Goal: Information Seeking & Learning: Learn about a topic

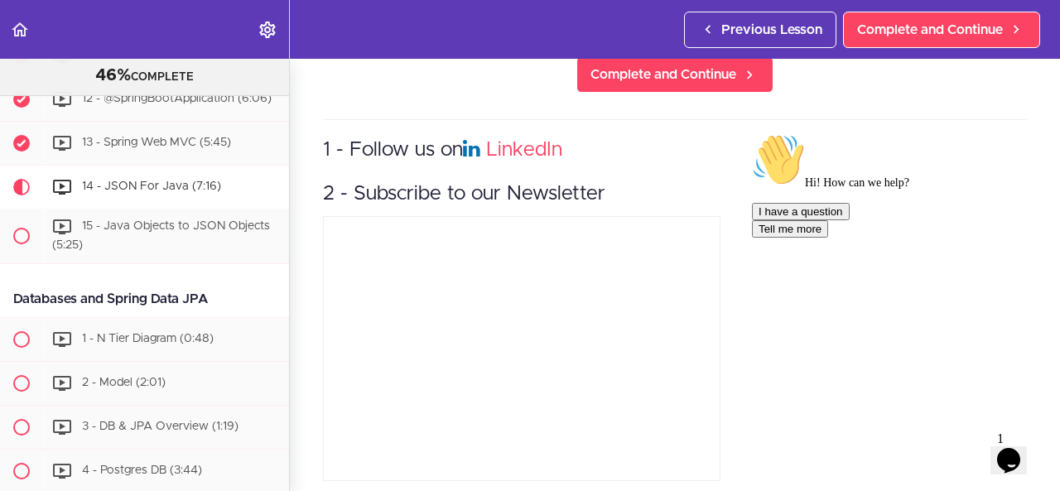
scroll to position [827, 0]
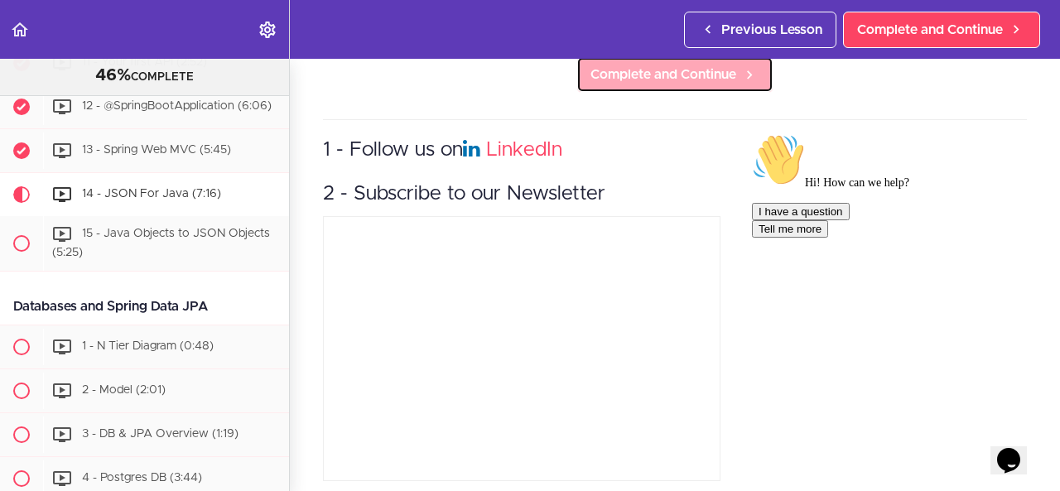
click at [618, 65] on span "Complete and Continue" at bounding box center [664, 75] width 146 height 20
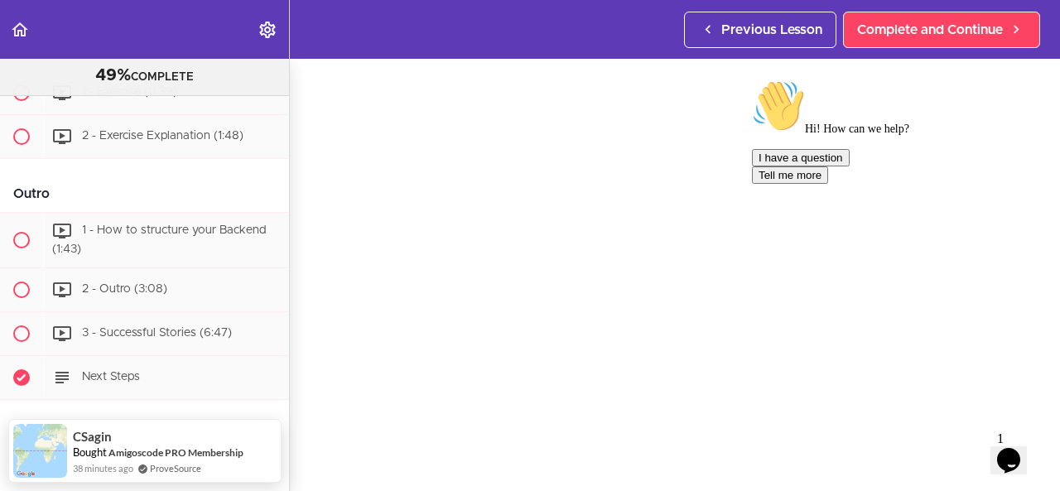
scroll to position [1855, 0]
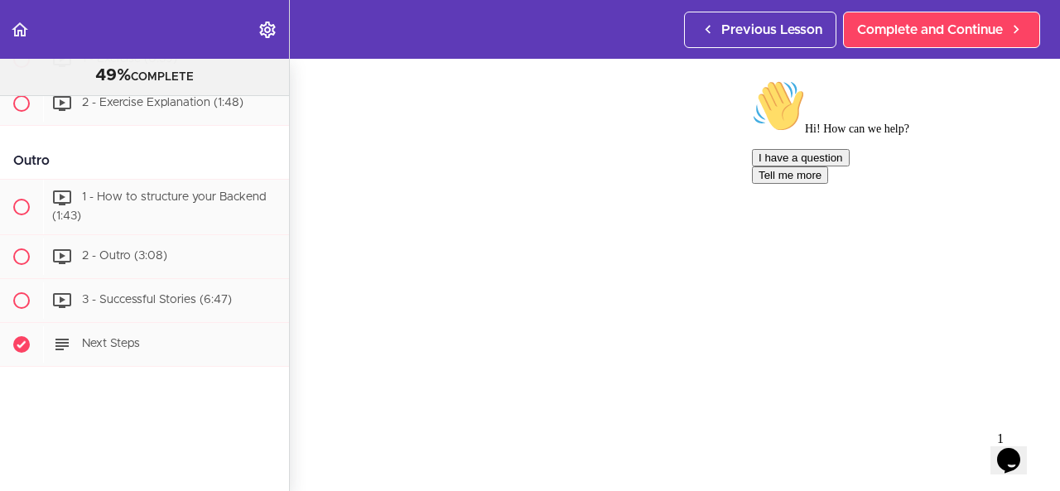
click at [752, 80] on icon "Chat attention grabber" at bounding box center [752, 80] width 0 height 0
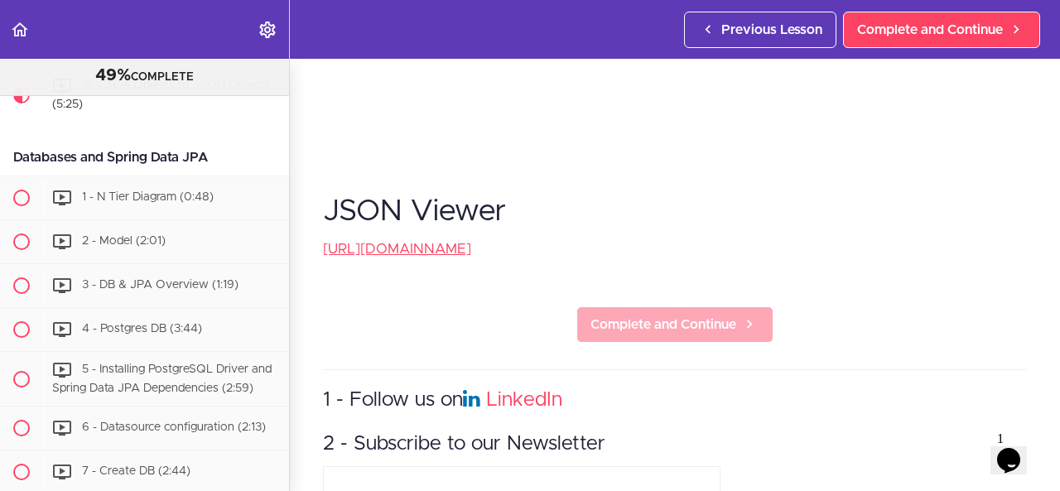
scroll to position [383, 0]
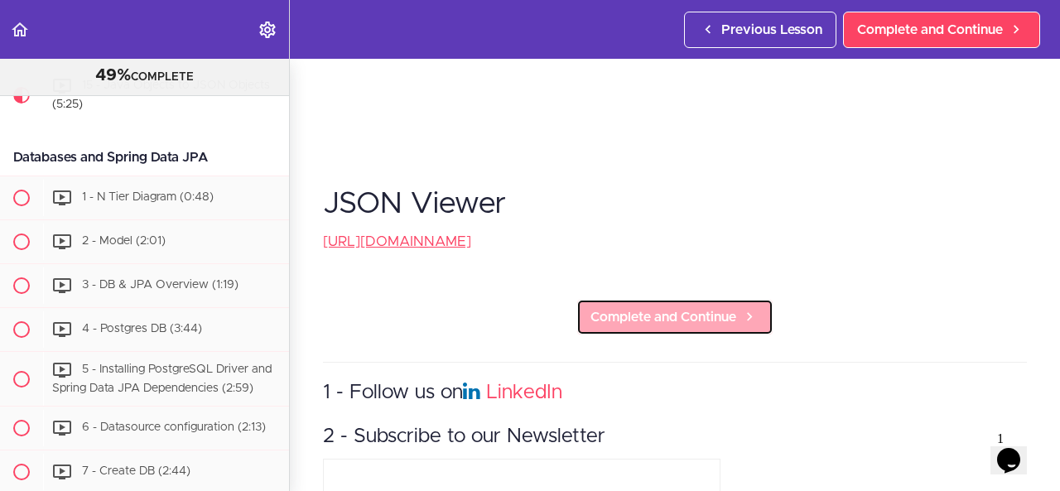
click at [670, 322] on link "Complete and Continue" at bounding box center [674, 317] width 197 height 36
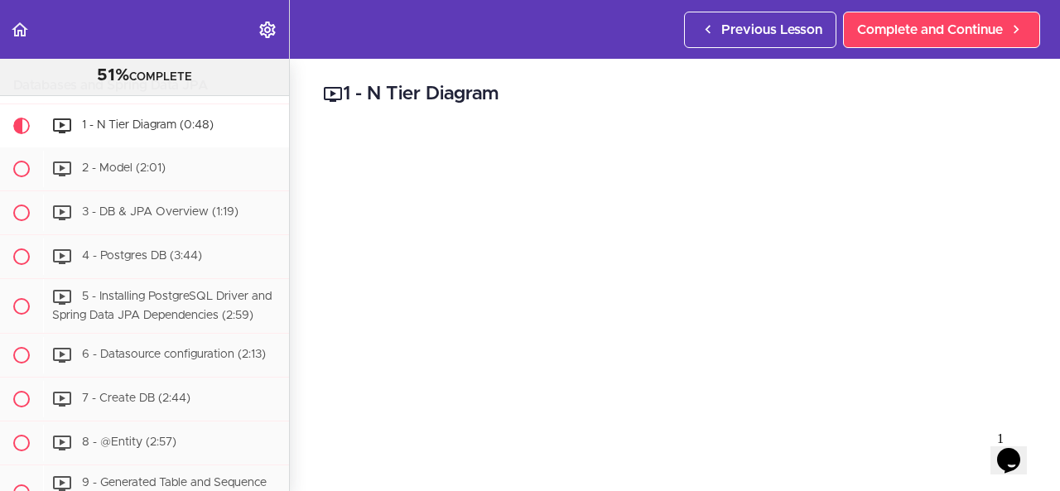
scroll to position [891, 0]
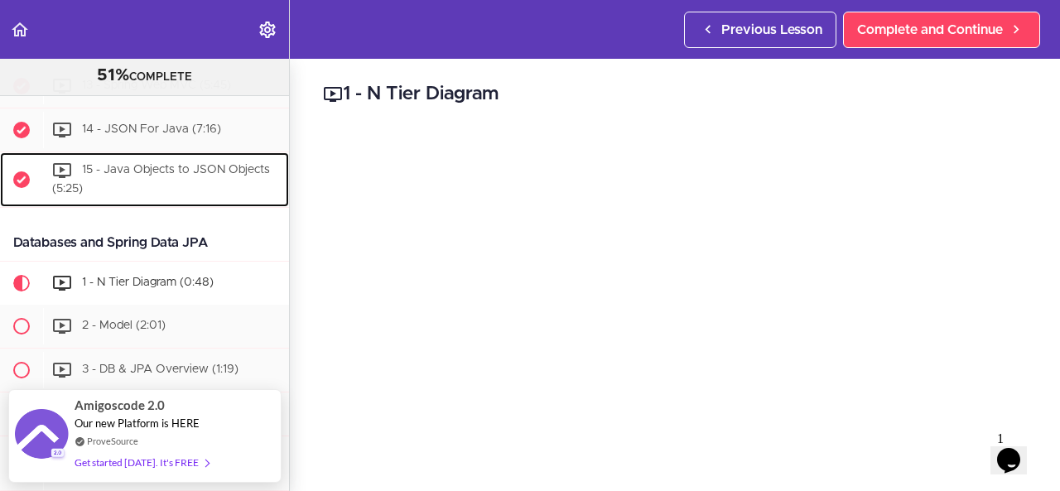
click at [111, 185] on span "15 - Java Objects to JSON Objects (5:25)" at bounding box center [161, 179] width 218 height 31
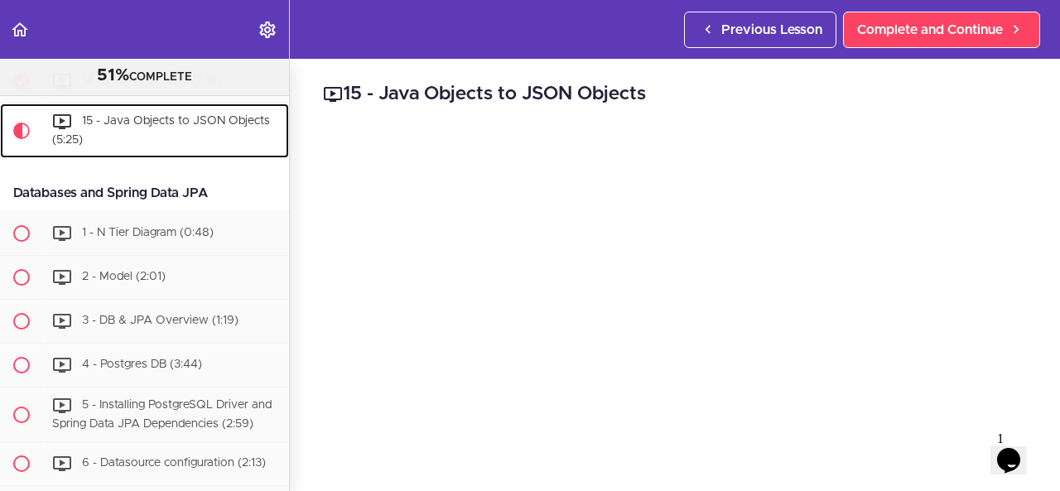
scroll to position [940, 0]
